Goal: Task Accomplishment & Management: Complete application form

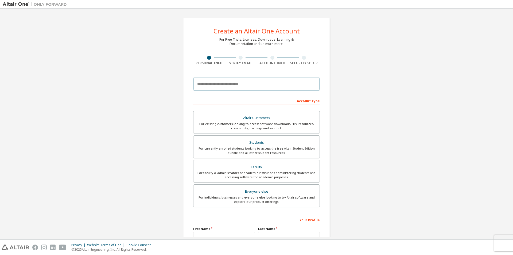
click at [253, 82] on input "email" at bounding box center [256, 84] width 127 height 13
type input "**********"
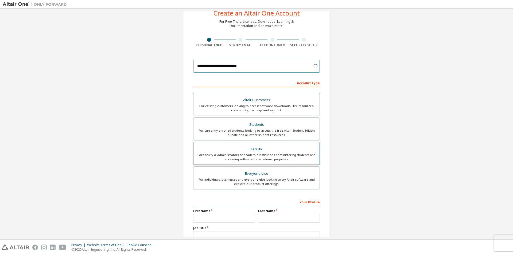
scroll to position [53, 0]
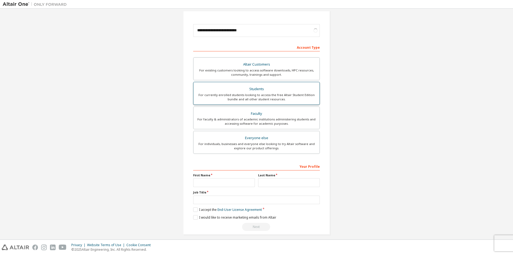
click at [275, 89] on div "Students" at bounding box center [257, 88] width 120 height 7
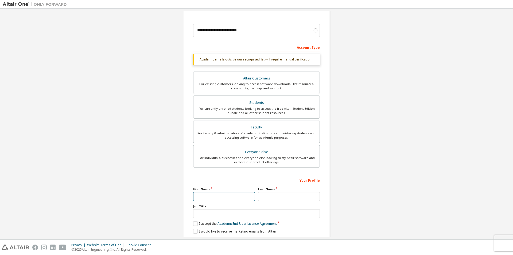
click at [230, 193] on input "text" at bounding box center [224, 196] width 62 height 9
type input "*"
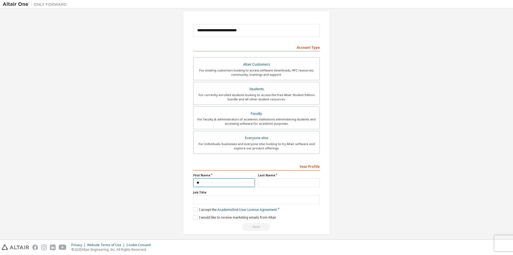
type input "**"
click at [308, 182] on input "text" at bounding box center [289, 182] width 62 height 9
type input "*"
drag, startPoint x: 282, startPoint y: 198, endPoint x: 295, endPoint y: 197, distance: 12.9
click at [282, 198] on input "text" at bounding box center [256, 199] width 127 height 9
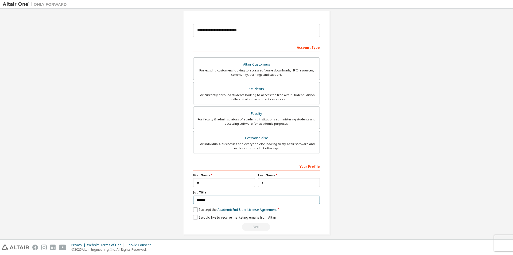
type input "*******"
click at [195, 209] on label "I accept the Academic End-User License Agreement" at bounding box center [235, 209] width 84 height 5
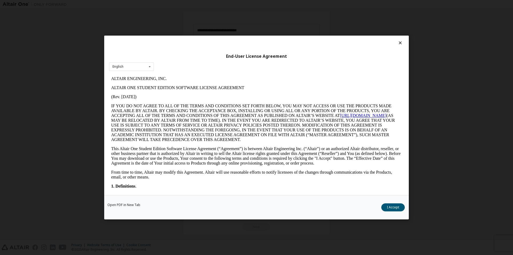
scroll to position [0, 0]
click at [195, 218] on div "Open PDF in New Tab I Accept" at bounding box center [256, 207] width 305 height 24
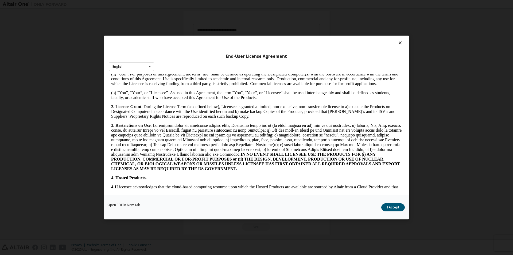
scroll to position [374, 0]
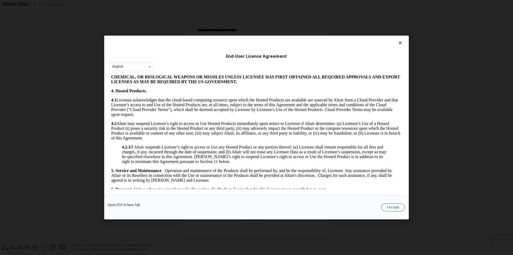
drag, startPoint x: 395, startPoint y: 210, endPoint x: 383, endPoint y: 210, distance: 11.2
click at [389, 210] on button "I Accept" at bounding box center [394, 207] width 24 height 8
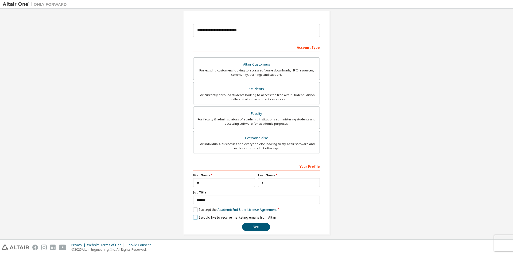
click at [195, 218] on label "I would like to receive marketing emails from Altair" at bounding box center [234, 217] width 83 height 5
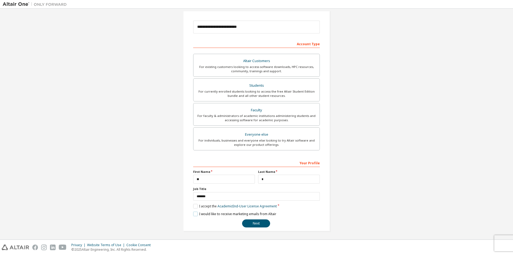
scroll to position [58, 0]
click at [261, 222] on button "Next" at bounding box center [256, 222] width 28 height 8
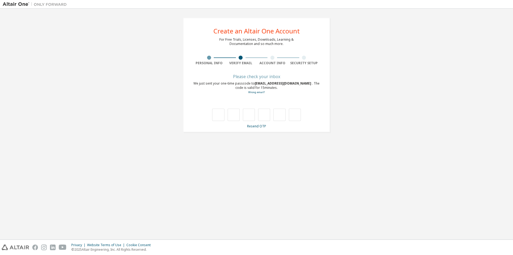
type input "*"
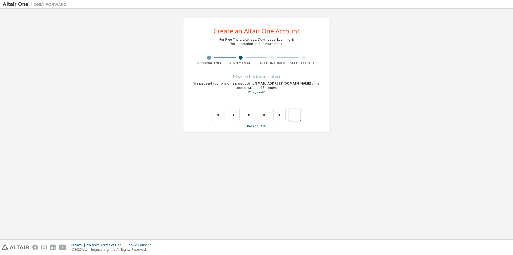
type input "*"
